Goal: Information Seeking & Learning: Learn about a topic

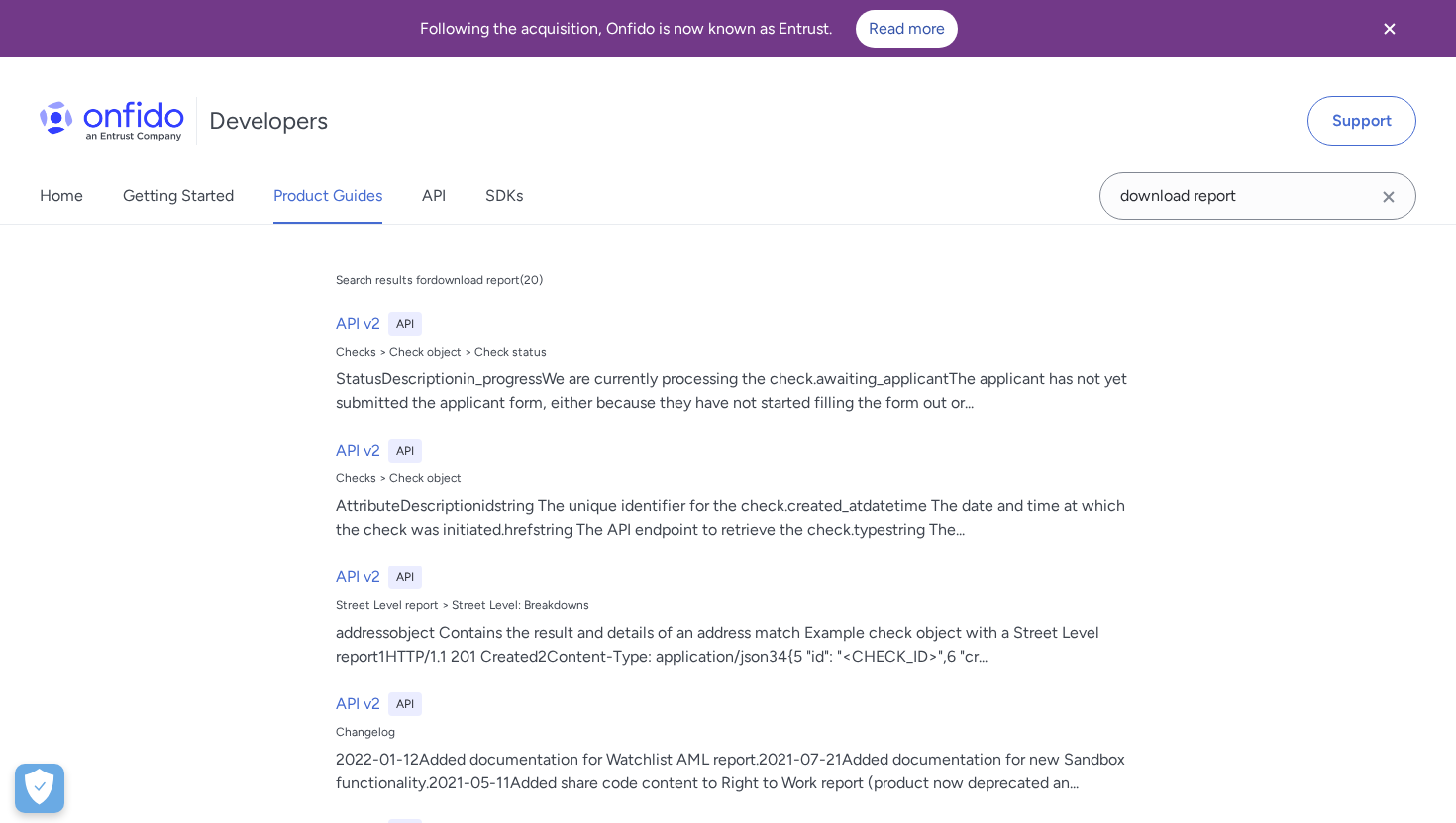
click at [1020, 194] on div "Home Getting Started Product Guides API SDKs download report download report Se…" at bounding box center [728, 196] width 1456 height 56
type input "tag"
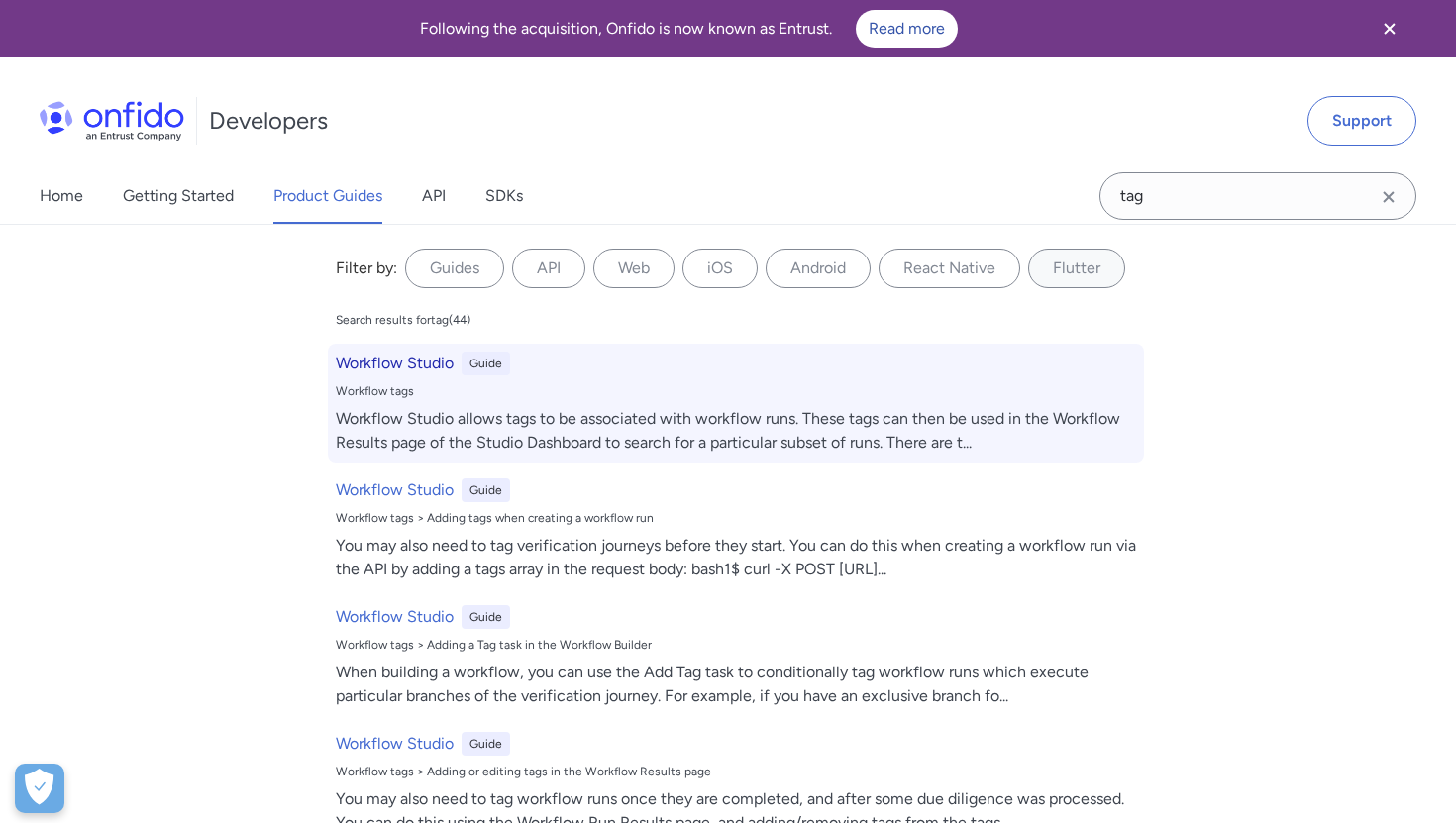
click at [667, 435] on div "Workflow Studio allows tags to be associated with workflow runs. These tags can…" at bounding box center [735, 431] width 800 height 48
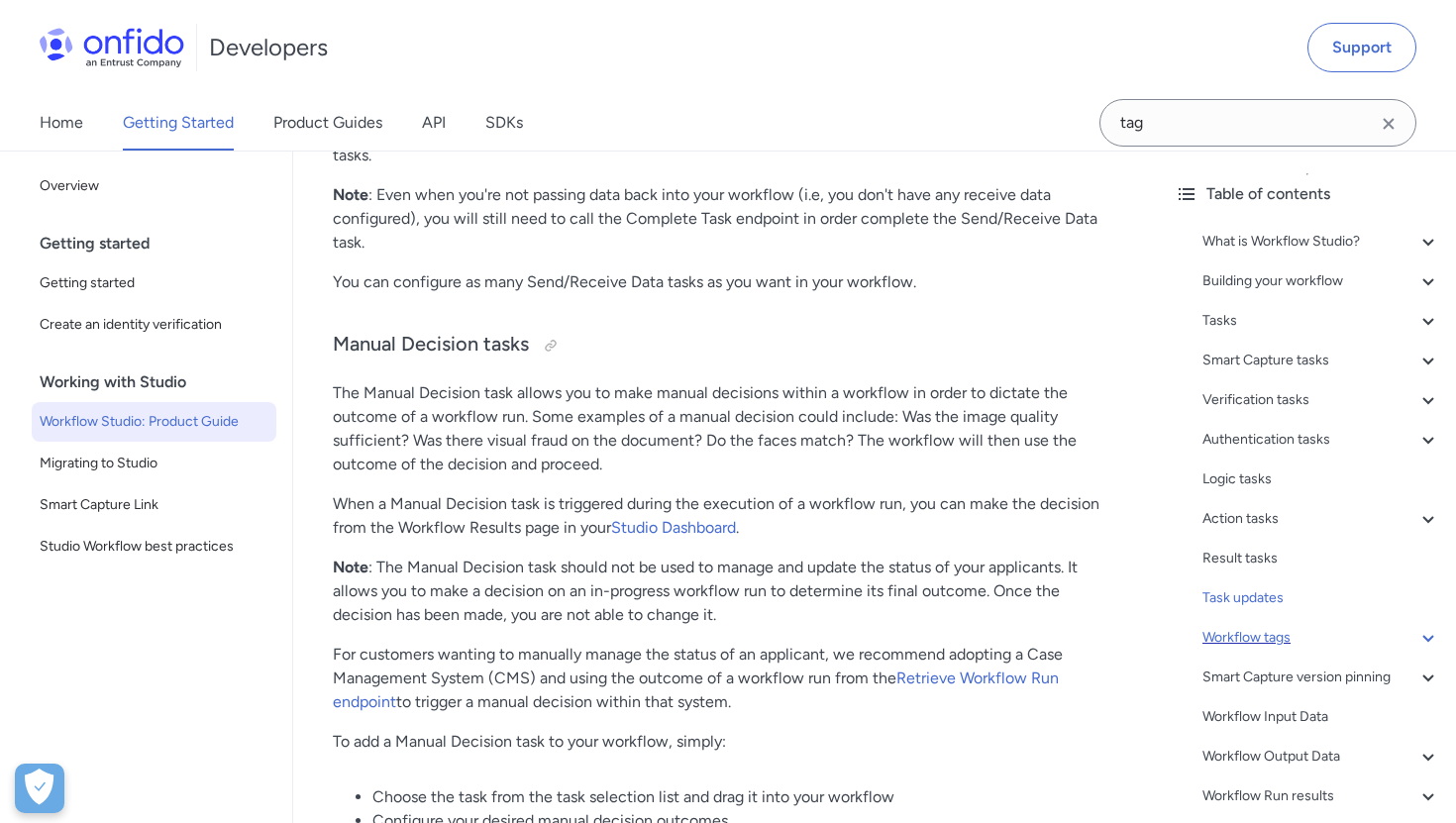
click at [1247, 633] on div "Workflow tags" at bounding box center [1321, 638] width 238 height 24
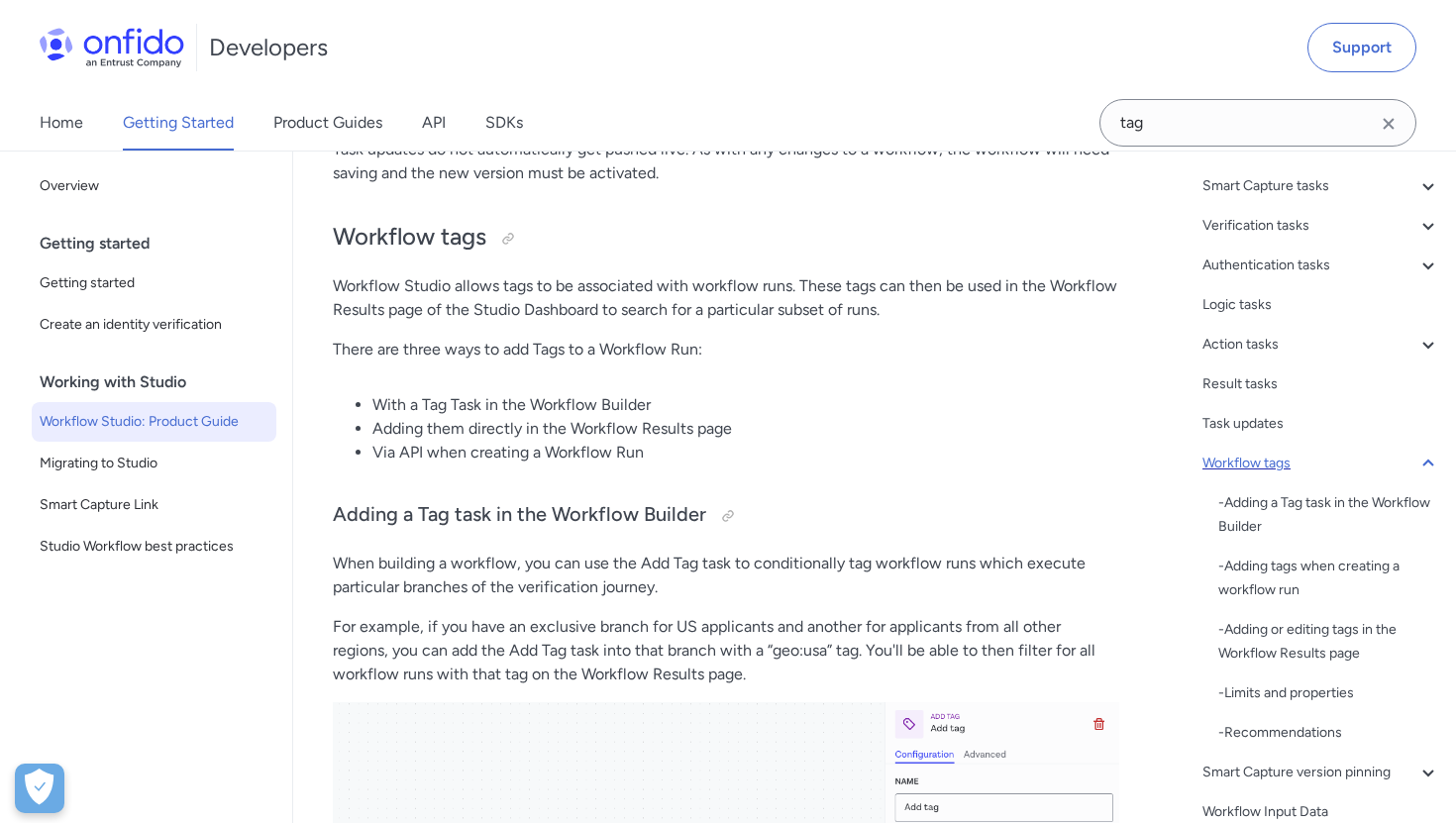
scroll to position [183, 0]
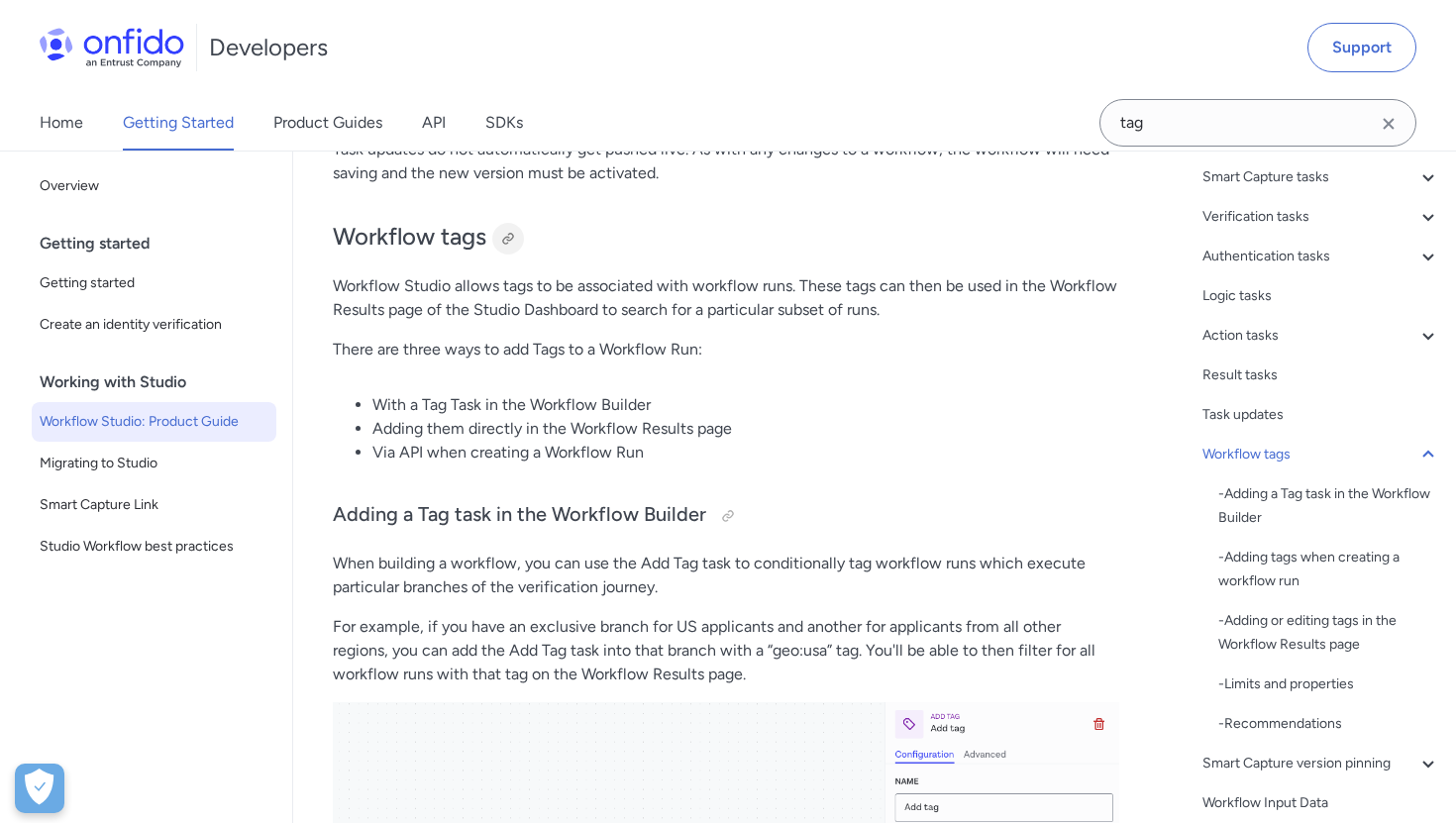
click at [509, 231] on div at bounding box center [508, 239] width 16 height 16
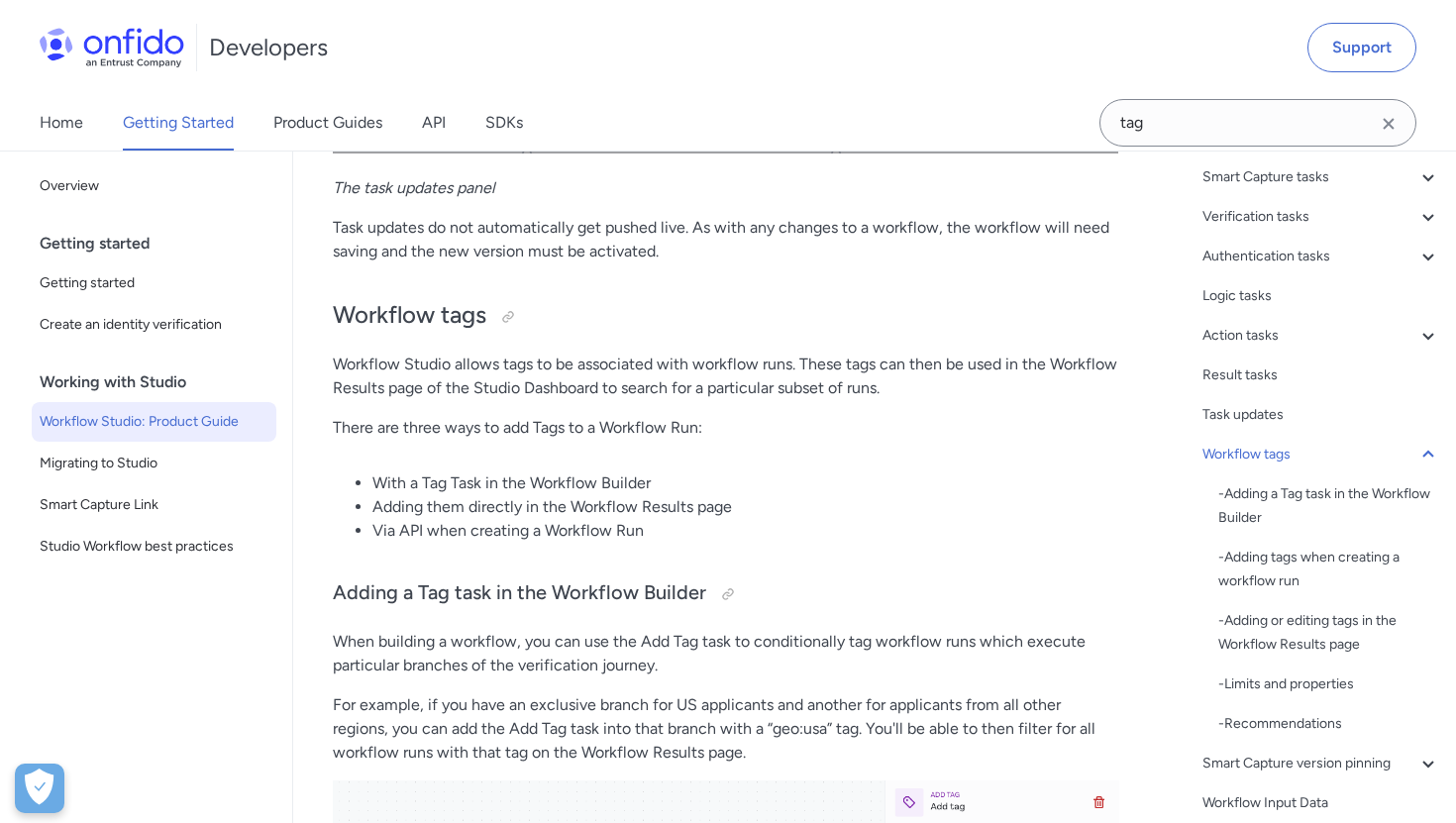
scroll to position [37998, 0]
click at [509, 311] on div at bounding box center [508, 319] width 16 height 16
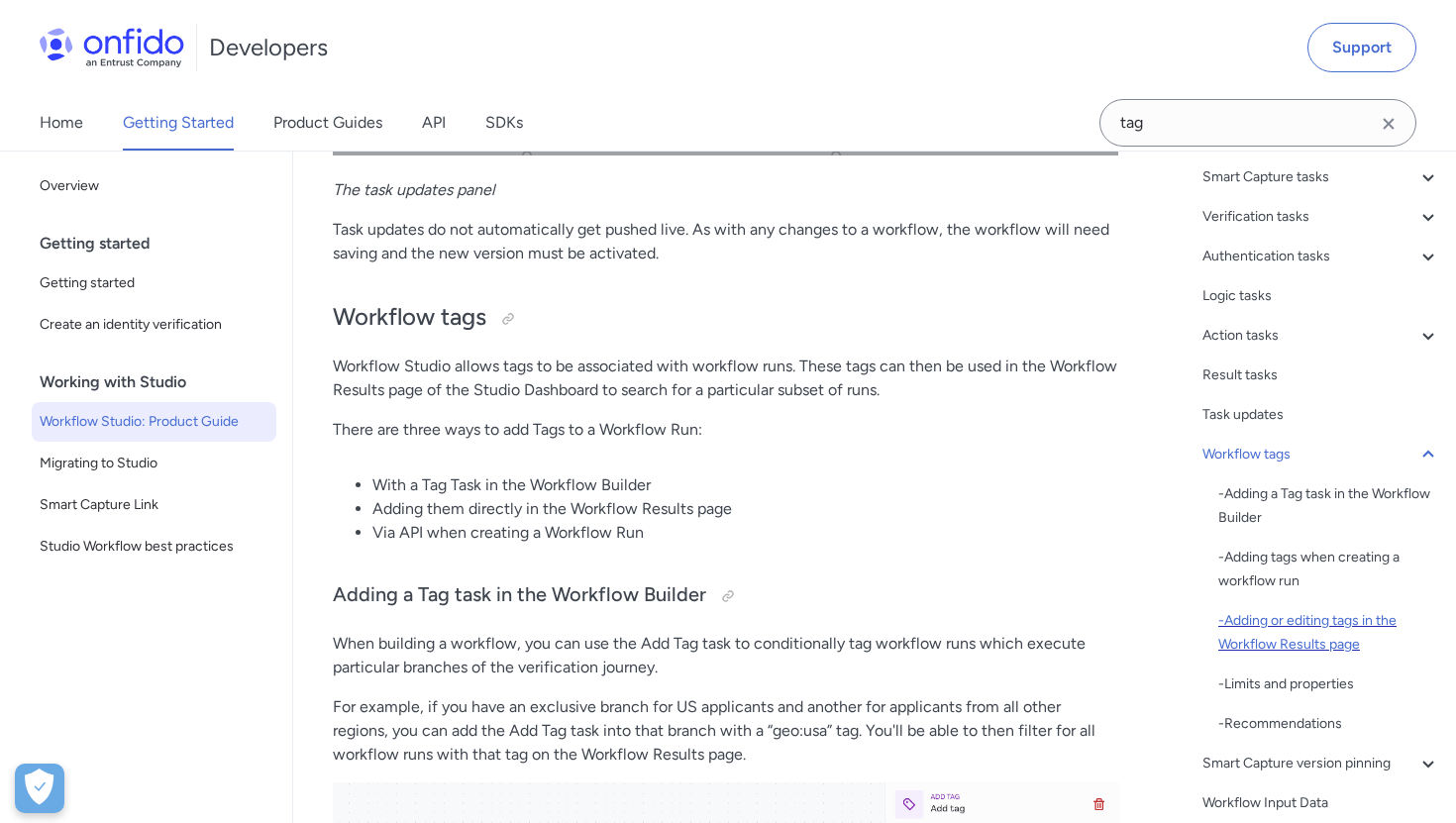
click at [1320, 626] on div "- Adding or editing tags in the Workflow Results page" at bounding box center [1329, 633] width 222 height 48
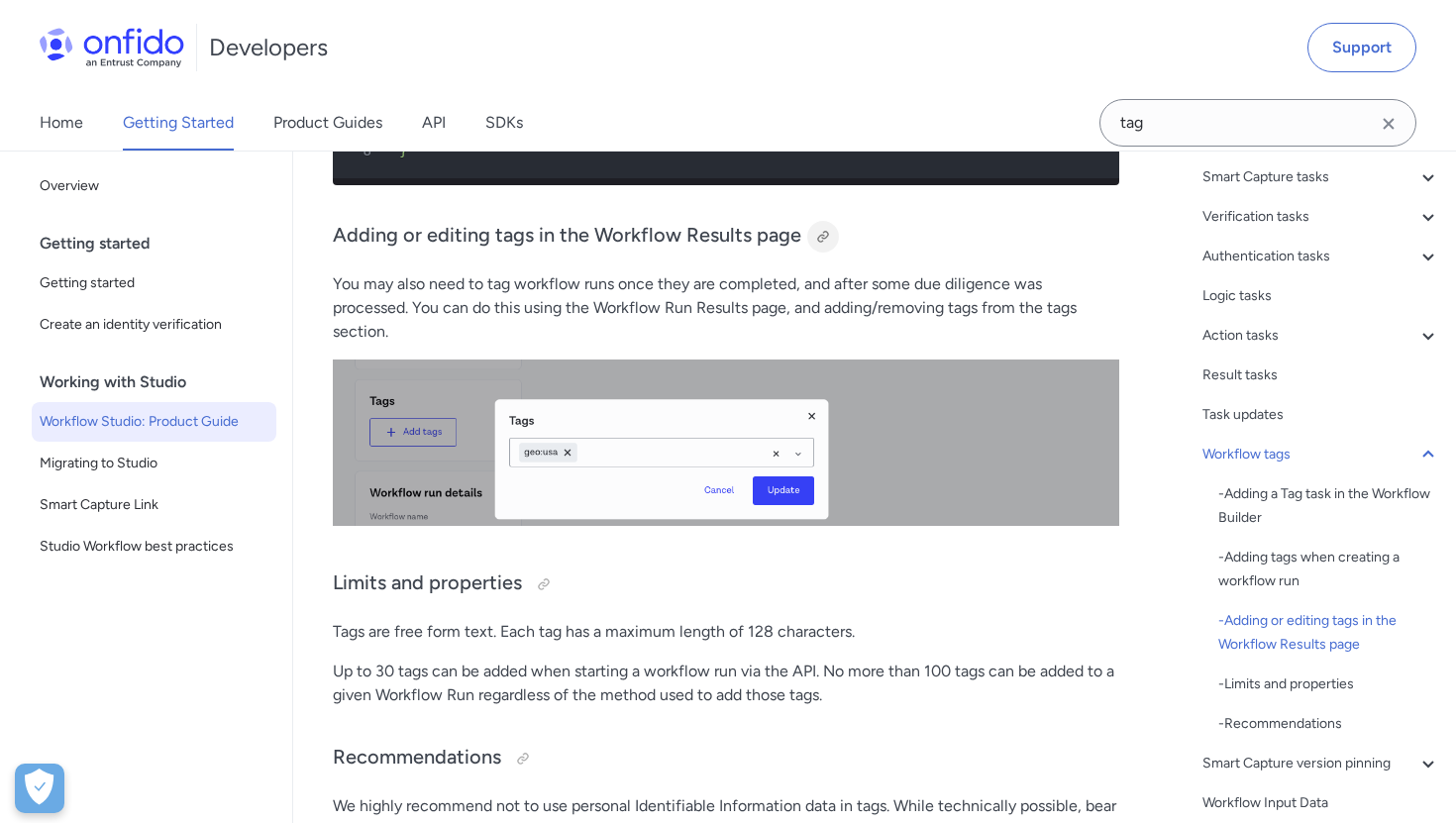
click at [816, 229] on div at bounding box center [823, 237] width 16 height 16
click at [359, 126] on link "Product Guides" at bounding box center [328, 123] width 109 height 56
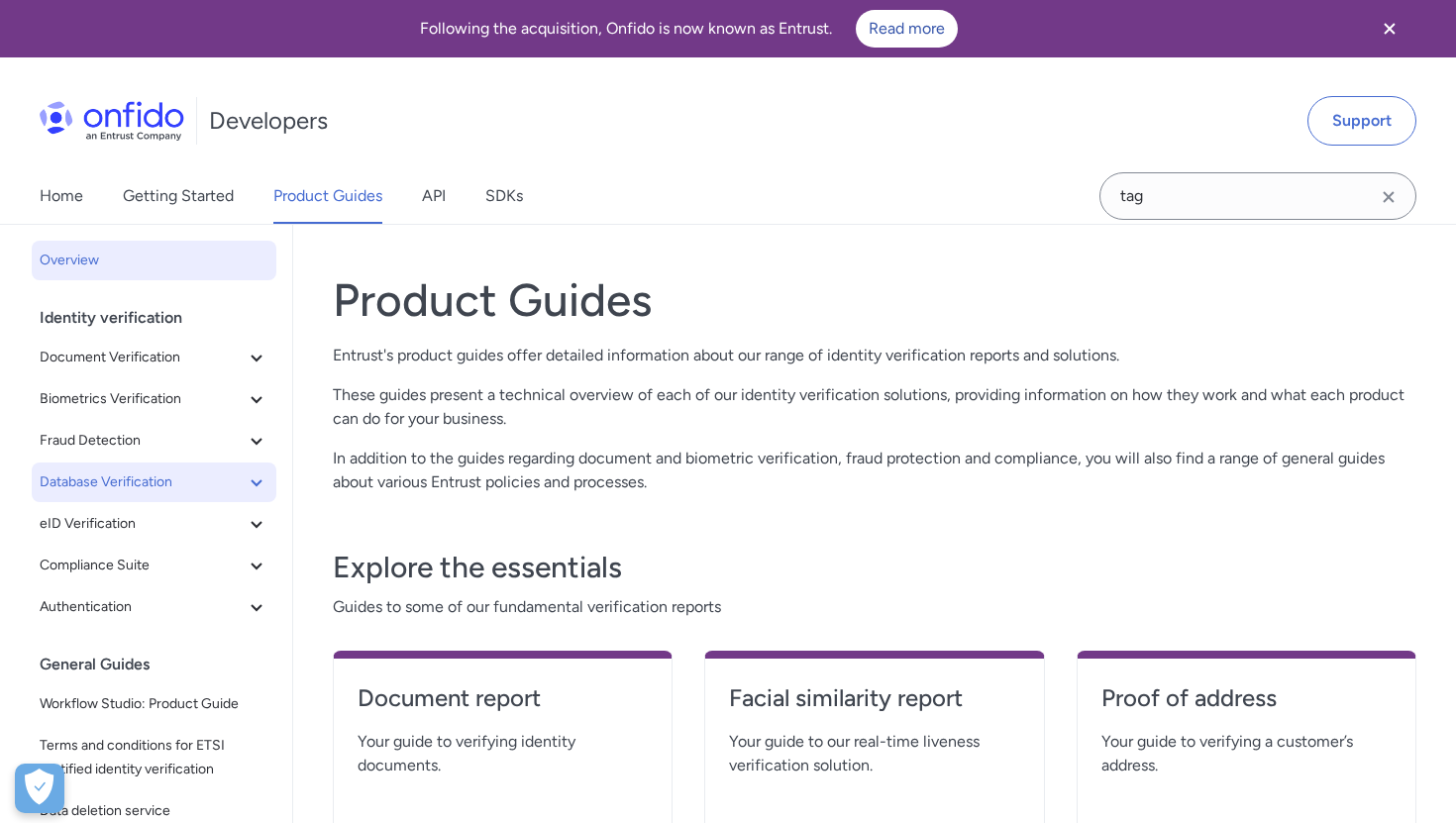
click at [114, 484] on span "Database Verification" at bounding box center [142, 482] width 205 height 24
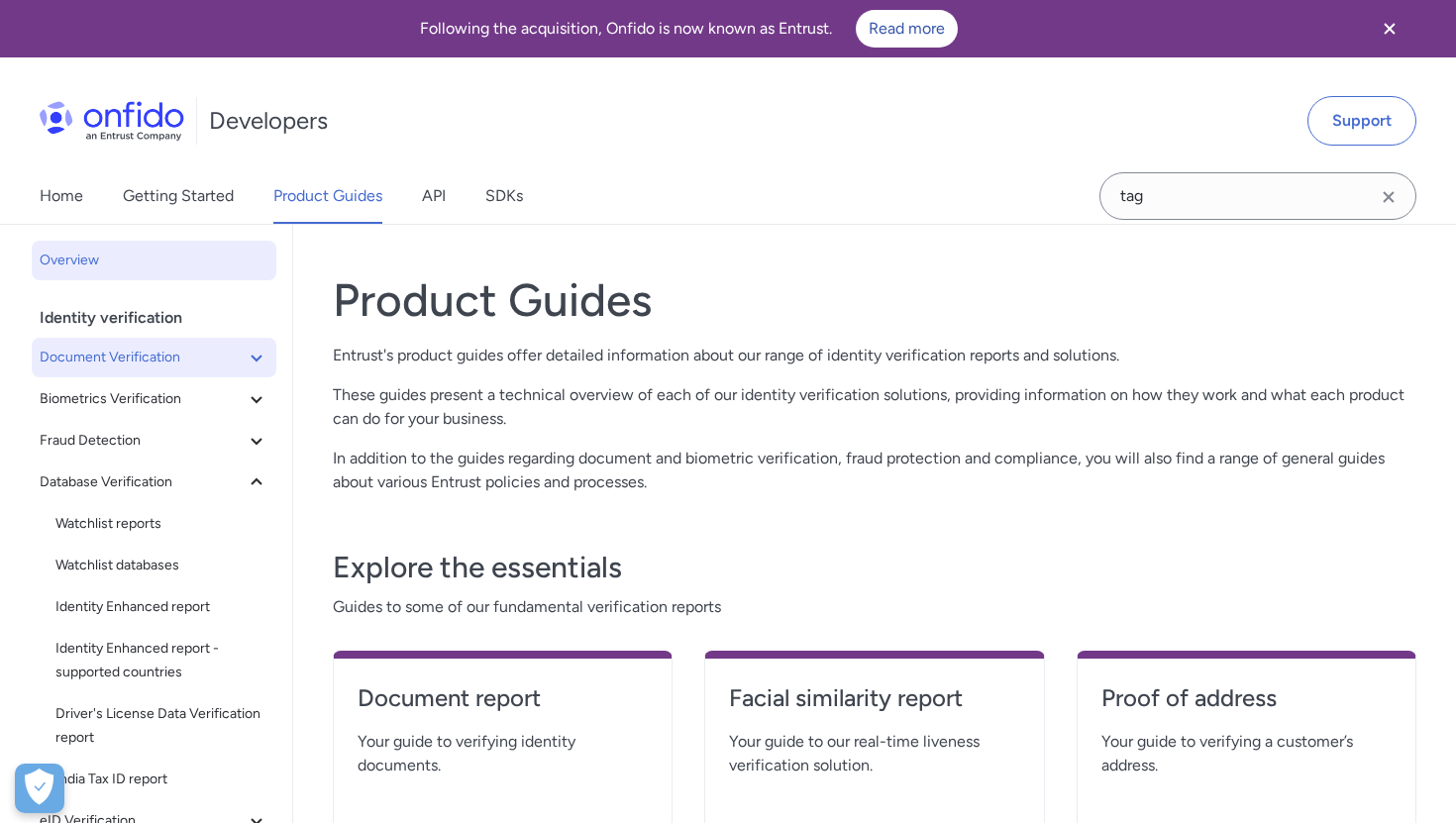
click at [108, 357] on span "Document Verification" at bounding box center [142, 358] width 205 height 24
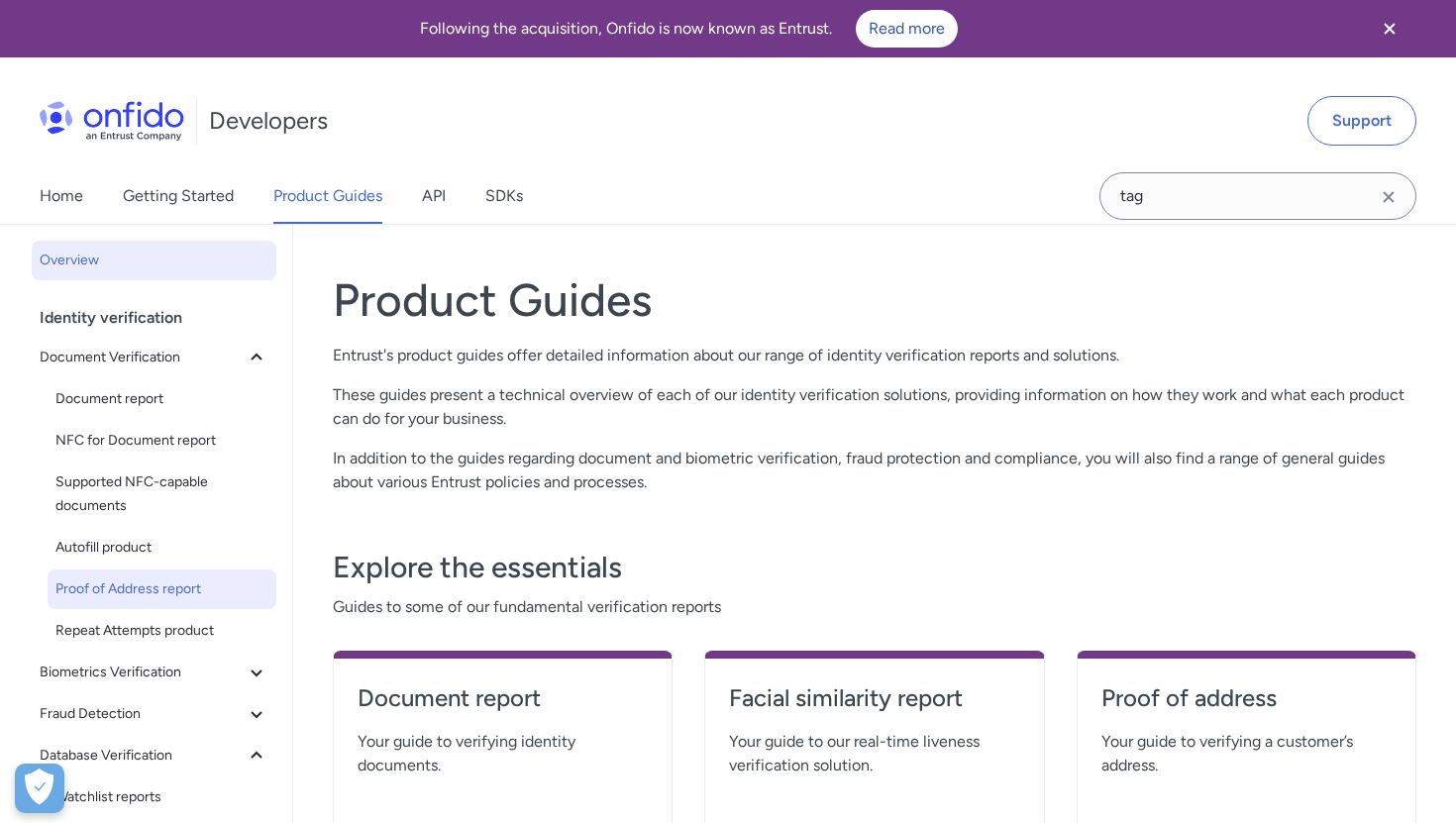
click at [122, 592] on span "Proof of Address report" at bounding box center [162, 589] width 213 height 24
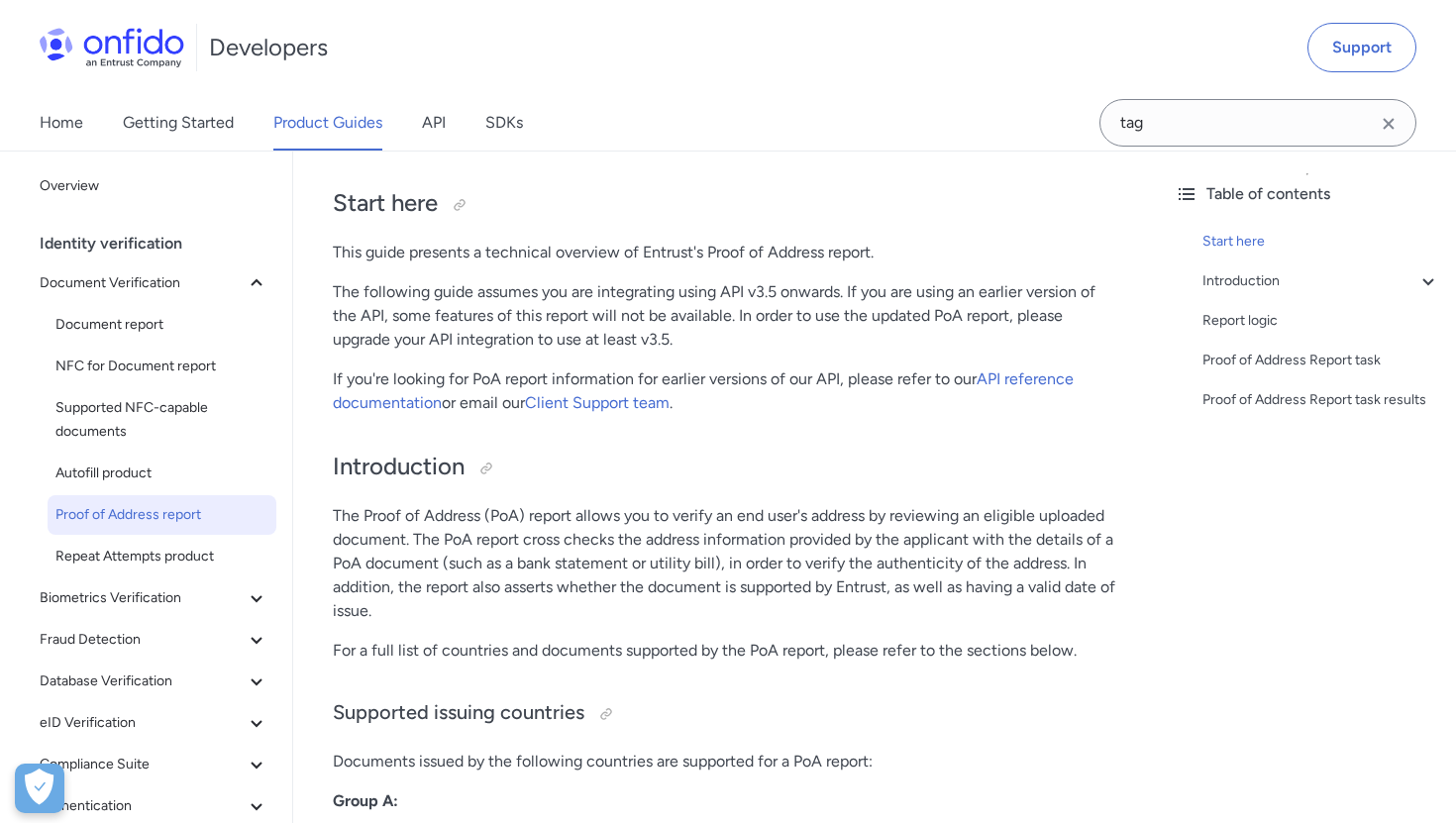
scroll to position [400, 0]
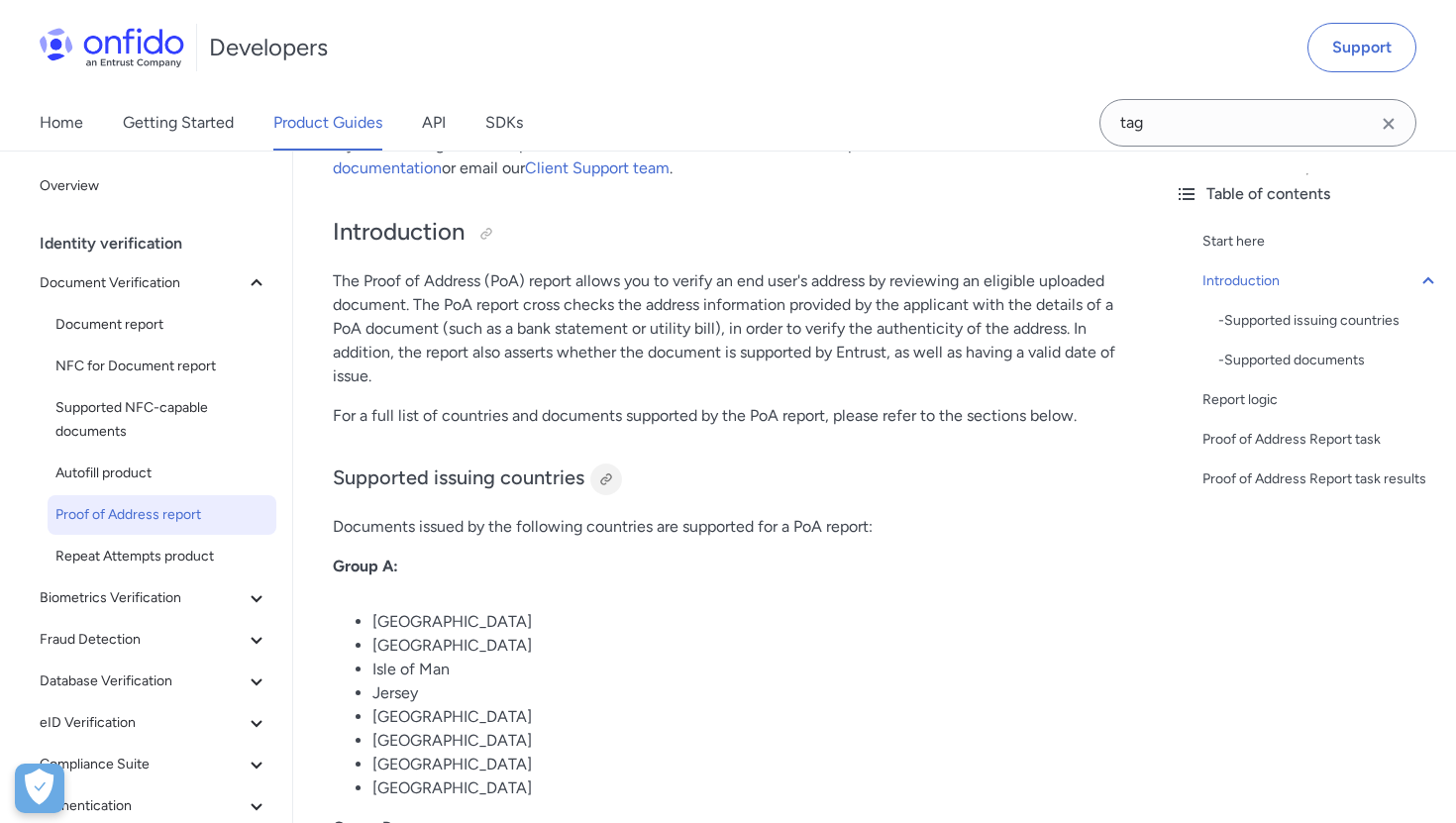
click at [607, 482] on div at bounding box center [606, 479] width 16 height 16
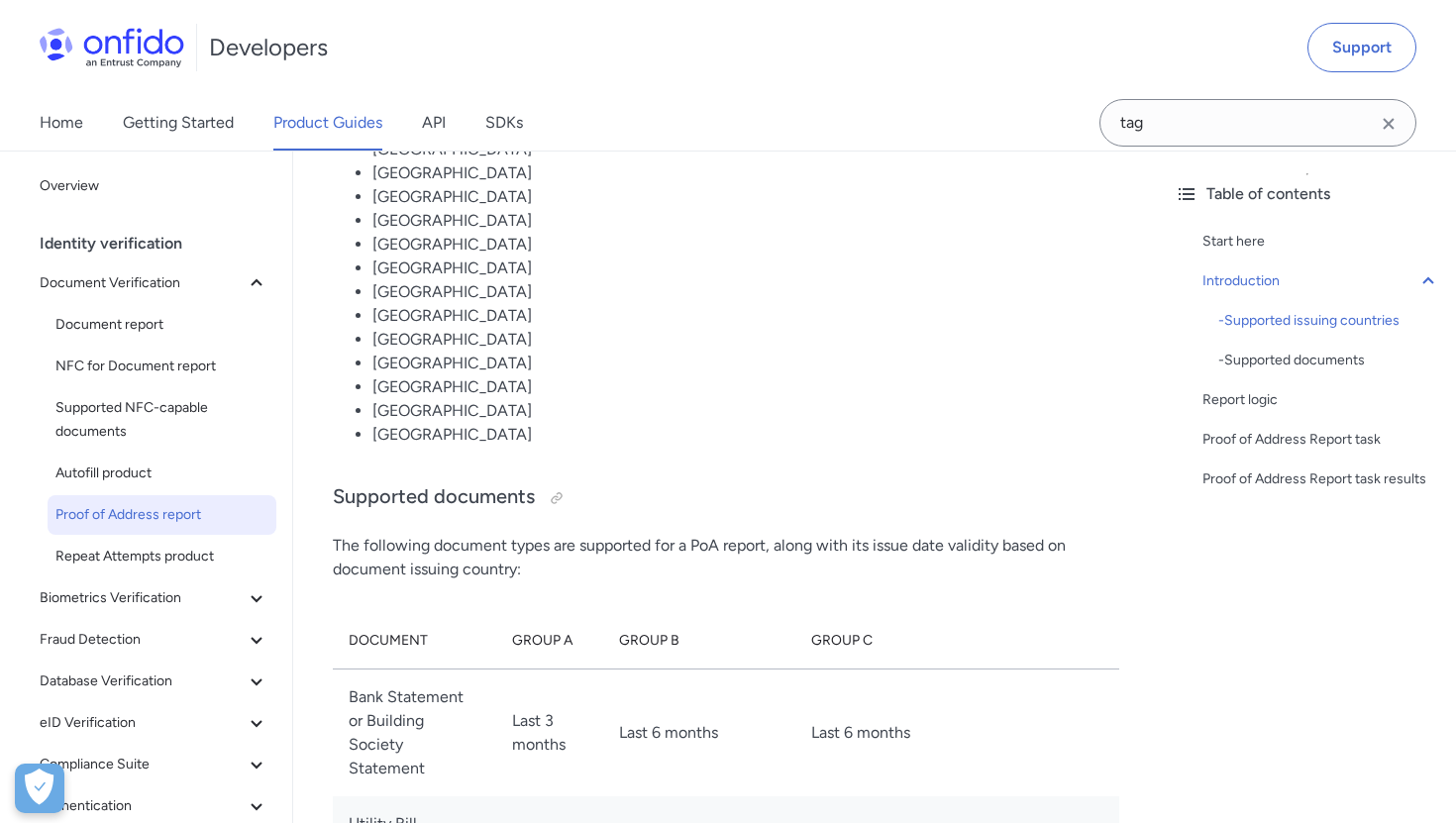
scroll to position [2138, 0]
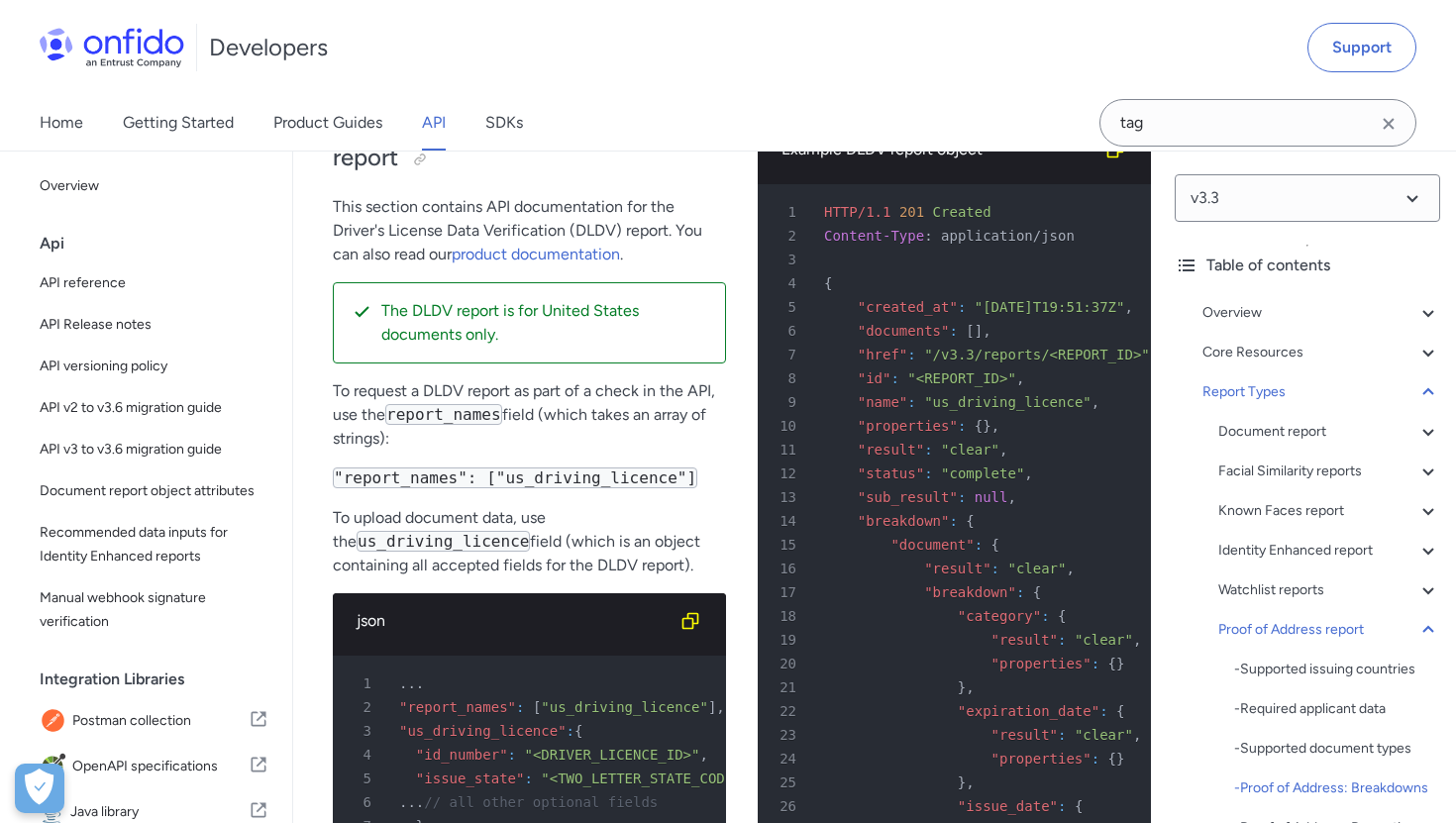
scroll to position [118859, 0]
